Goal: Obtain resource: Download file/media

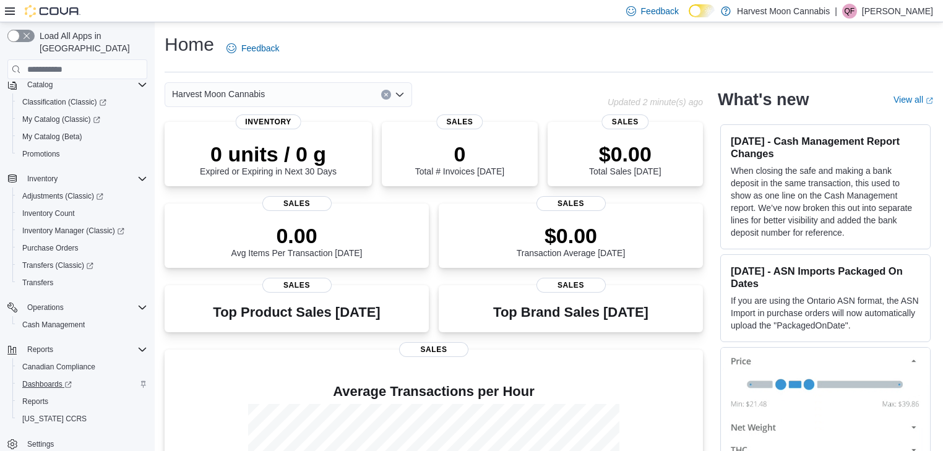
scroll to position [63, 0]
click at [40, 395] on span "Reports" at bounding box center [35, 400] width 26 height 10
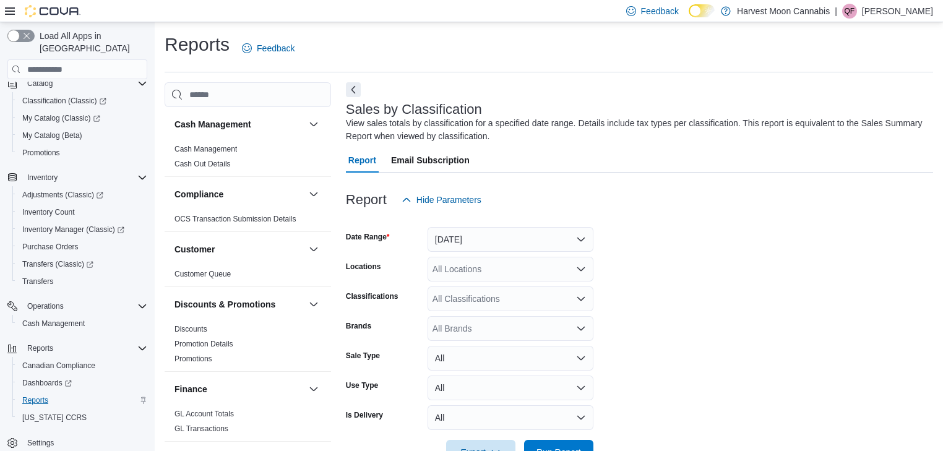
scroll to position [38, 0]
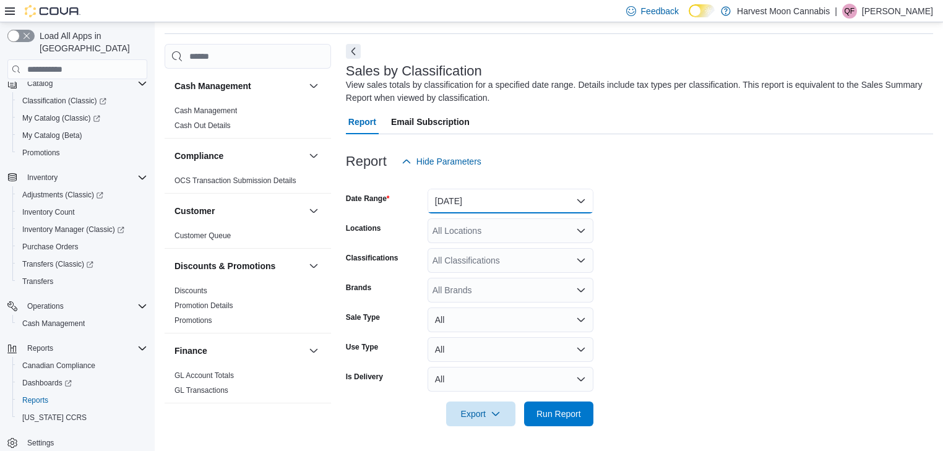
click at [480, 205] on button "[DATE]" at bounding box center [511, 201] width 166 height 25
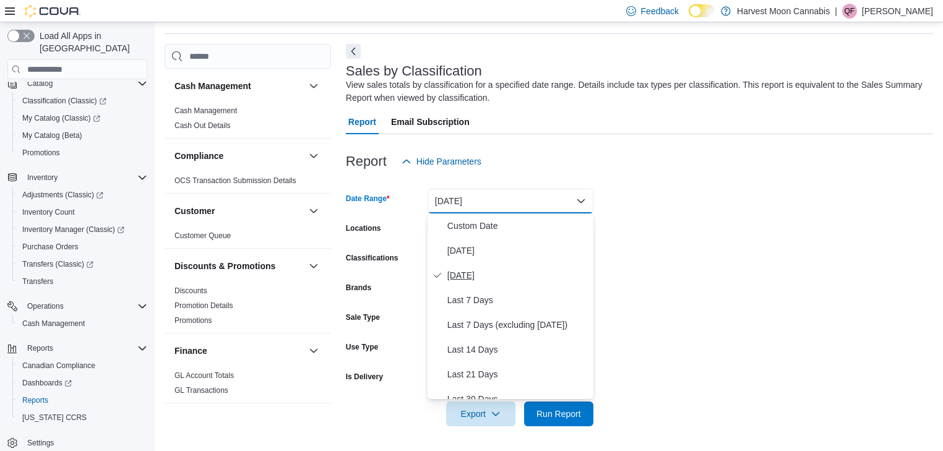
click at [476, 273] on span "[DATE]" at bounding box center [517, 275] width 141 height 15
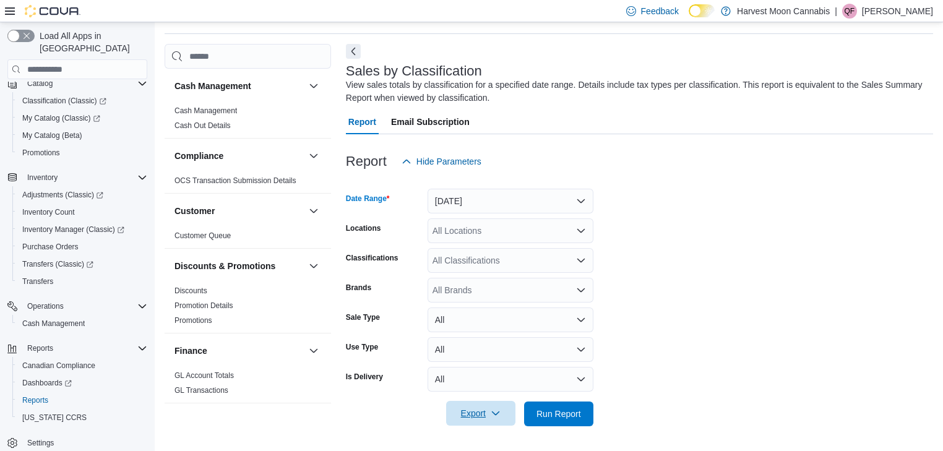
click at [478, 407] on span "Export" at bounding box center [481, 413] width 54 height 25
click at [503, 340] on span "Export to Excel" at bounding box center [483, 339] width 56 height 10
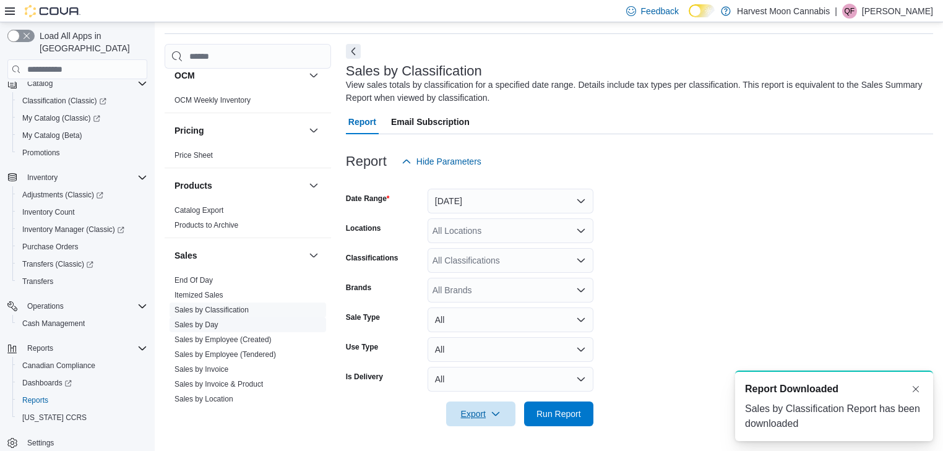
scroll to position [693, 0]
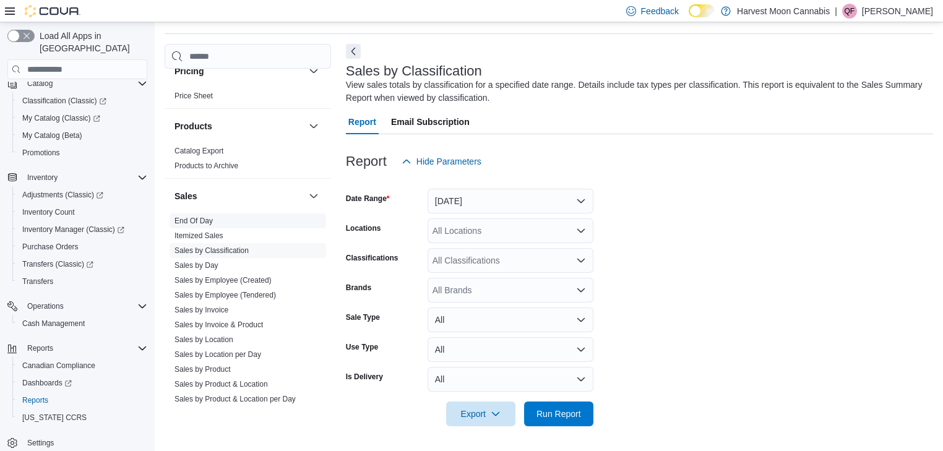
click at [207, 217] on link "End Of Day" at bounding box center [193, 221] width 38 height 9
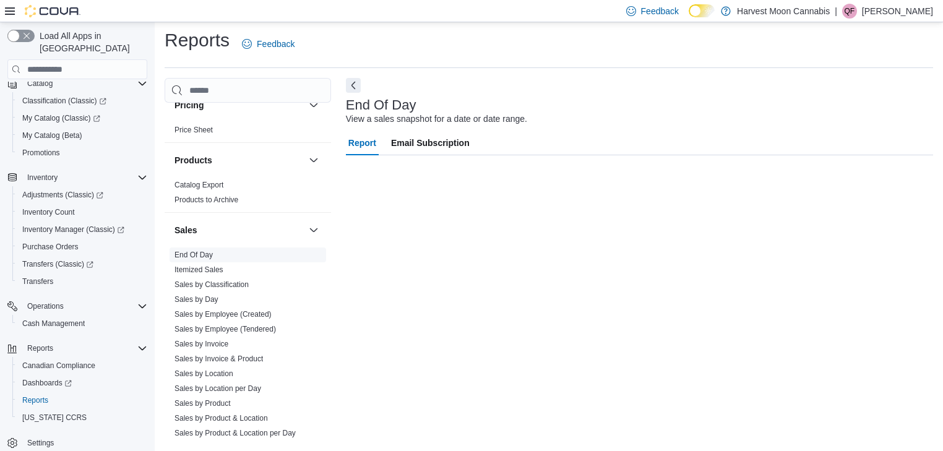
scroll to position [4, 0]
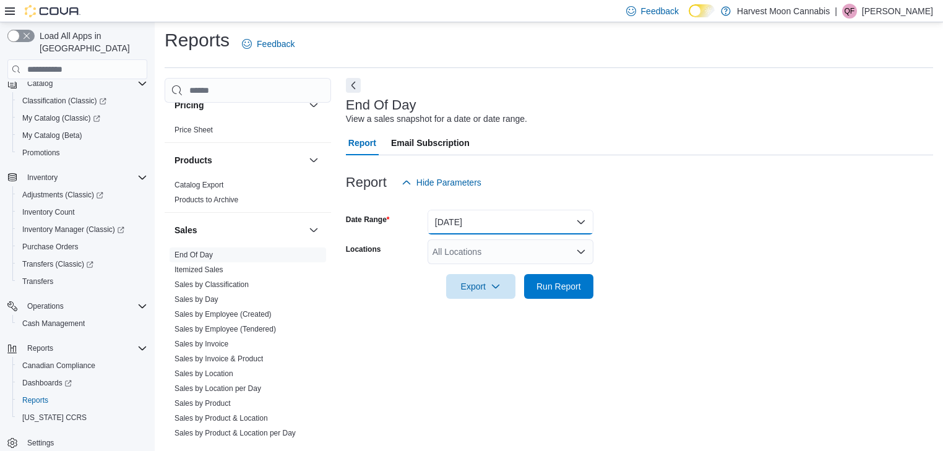
click at [495, 223] on button "[DATE]" at bounding box center [511, 222] width 166 height 25
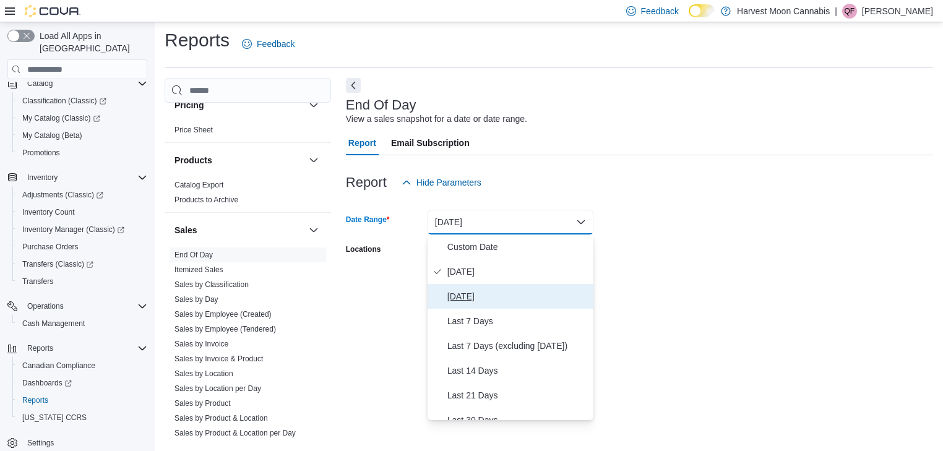
click at [480, 289] on span "[DATE]" at bounding box center [517, 296] width 141 height 15
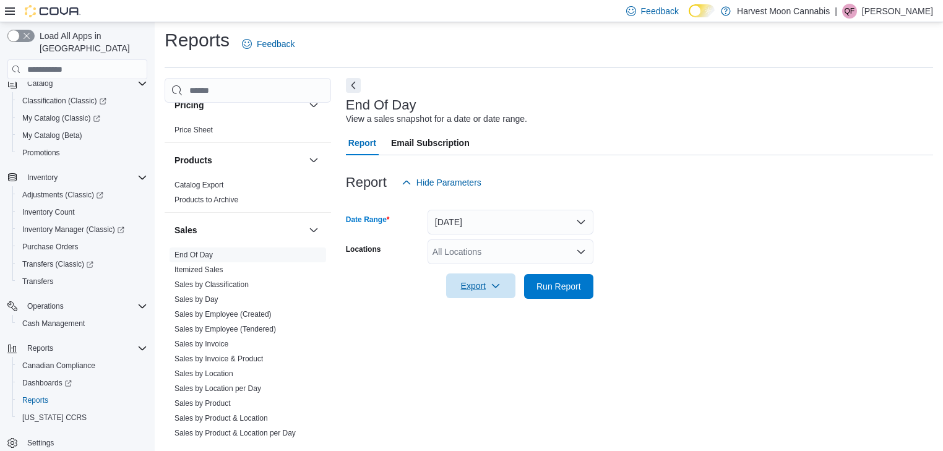
click at [488, 285] on span "Export" at bounding box center [481, 285] width 54 height 25
click at [500, 330] on button "Export to Pdf" at bounding box center [482, 336] width 71 height 25
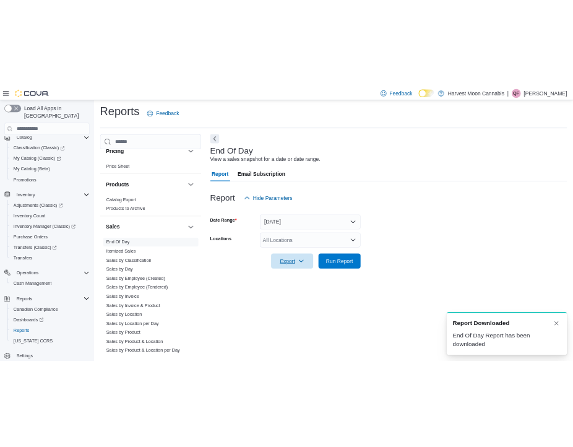
scroll to position [0, 0]
